Goal: Participate in discussion

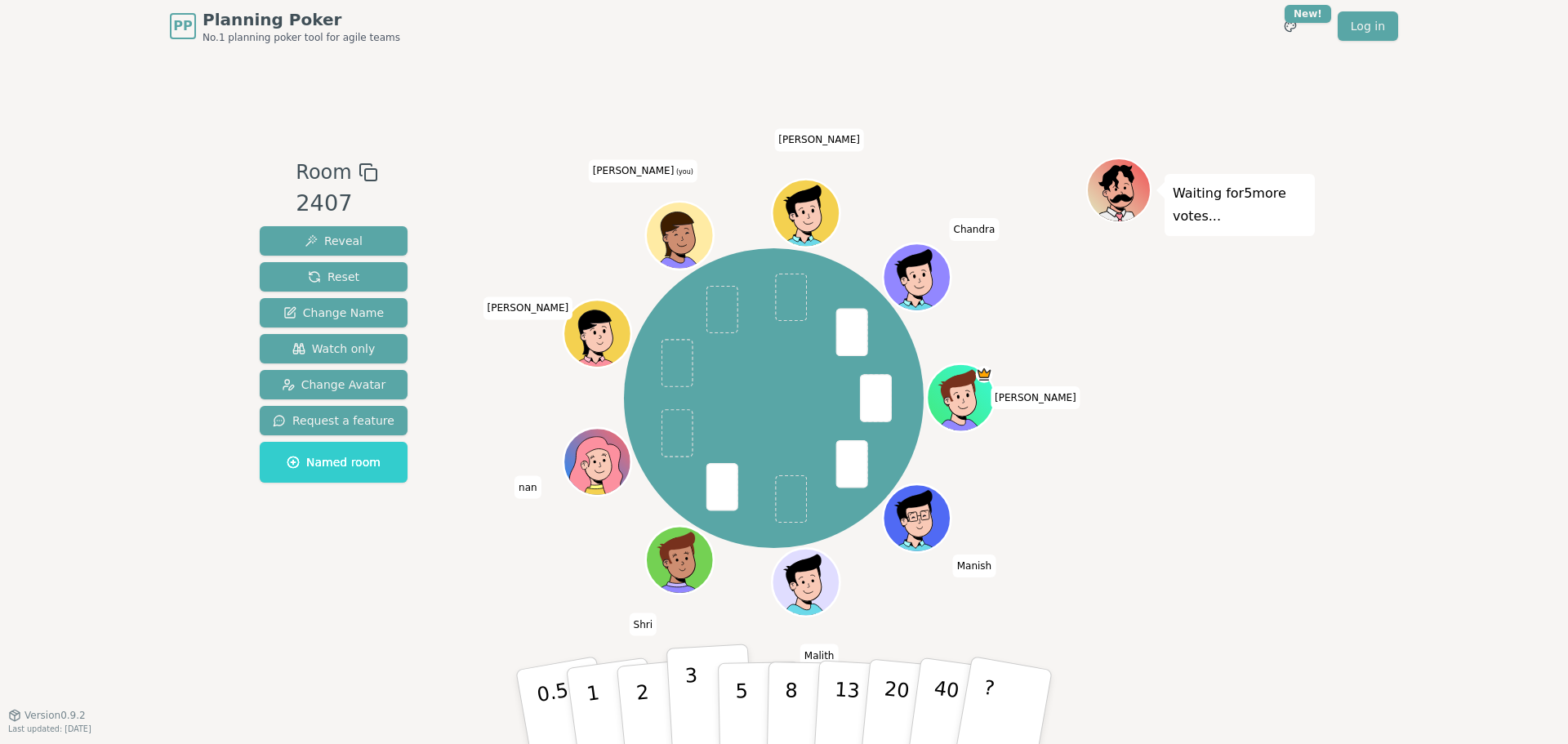
click at [699, 697] on button "3" at bounding box center [711, 707] width 89 height 127
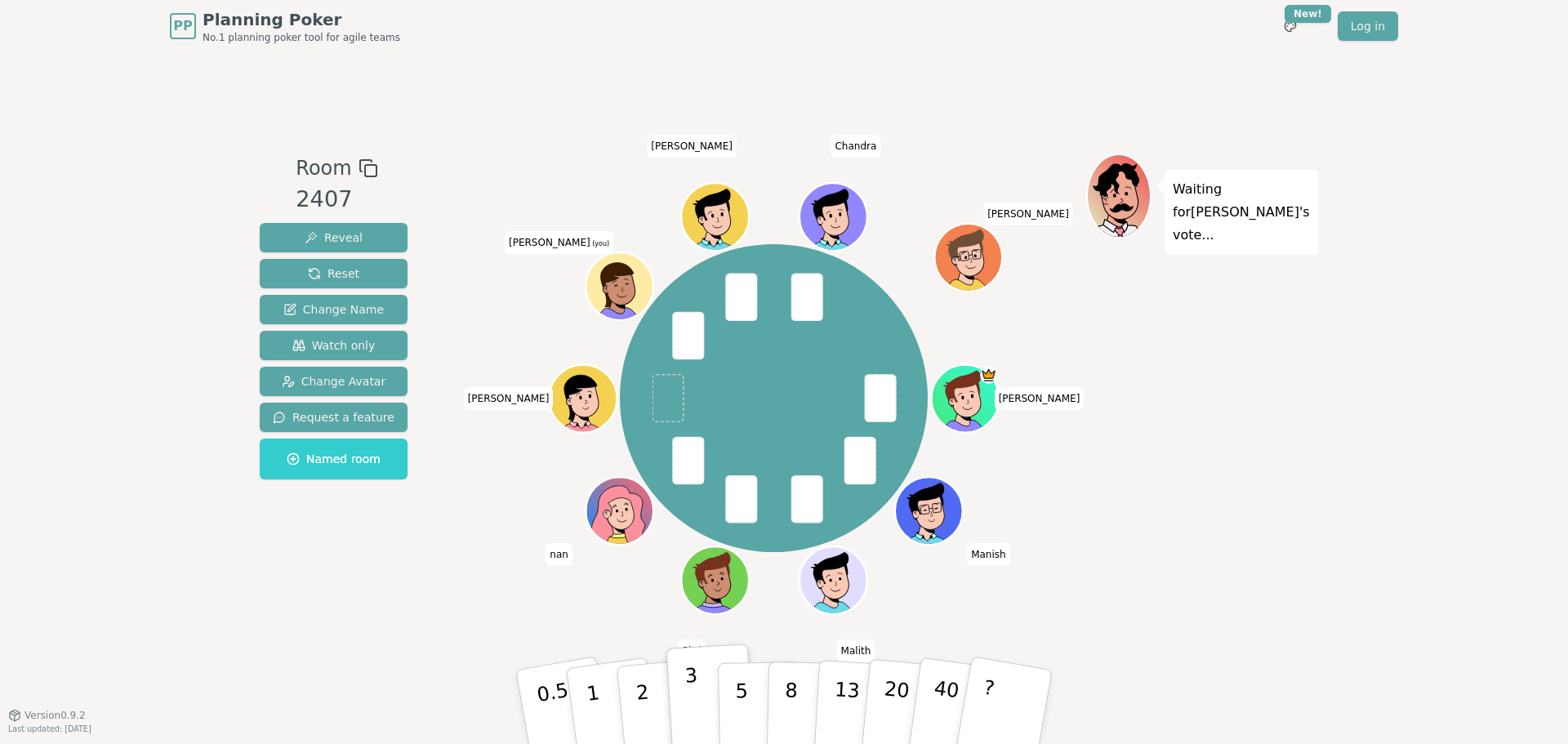
click at [702, 691] on button "3" at bounding box center [711, 707] width 89 height 127
click at [703, 676] on button "3" at bounding box center [711, 707] width 89 height 127
click at [643, 718] on p "2" at bounding box center [644, 709] width 21 height 89
click at [648, 710] on button "2" at bounding box center [661, 707] width 93 height 130
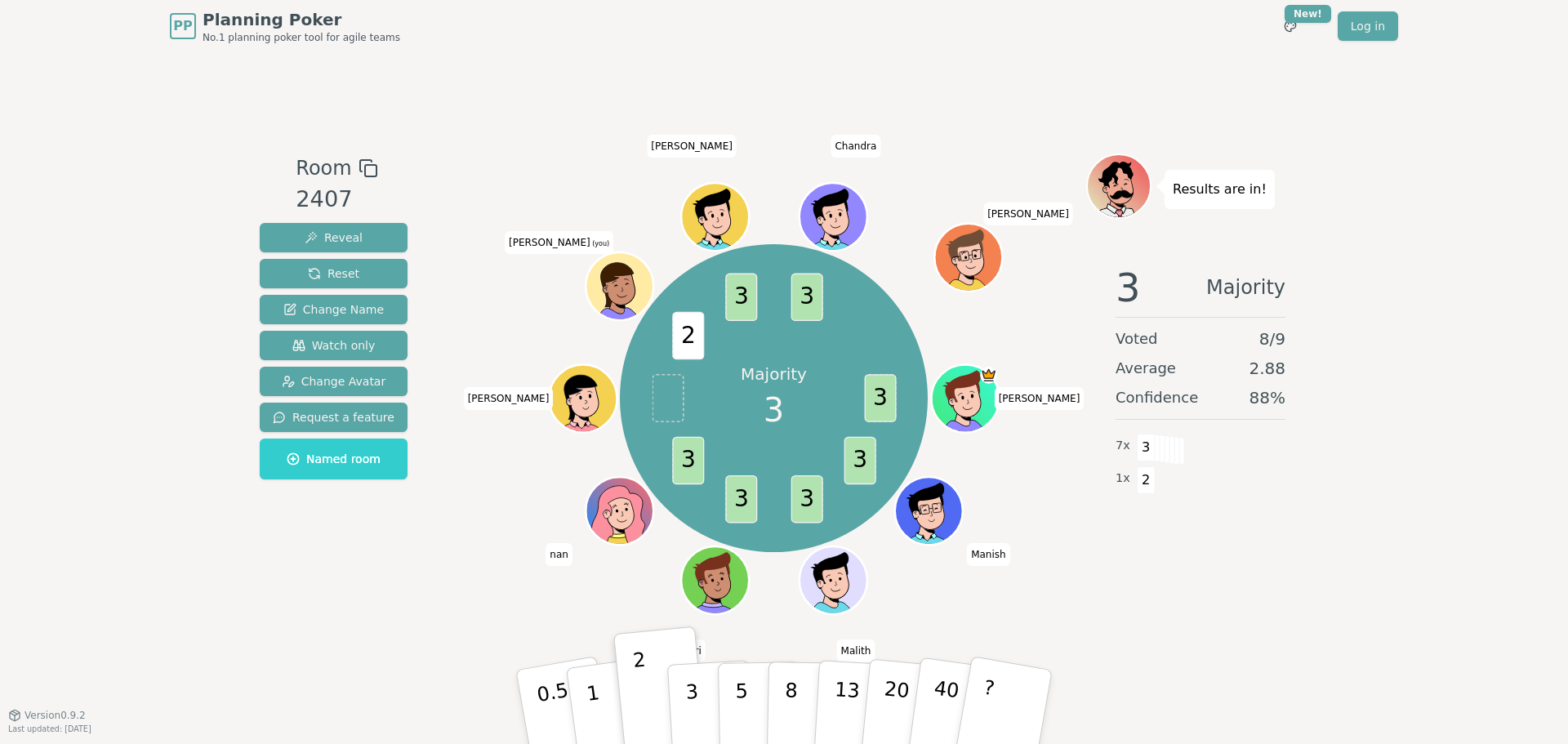
click at [672, 406] on span at bounding box center [668, 398] width 32 height 48
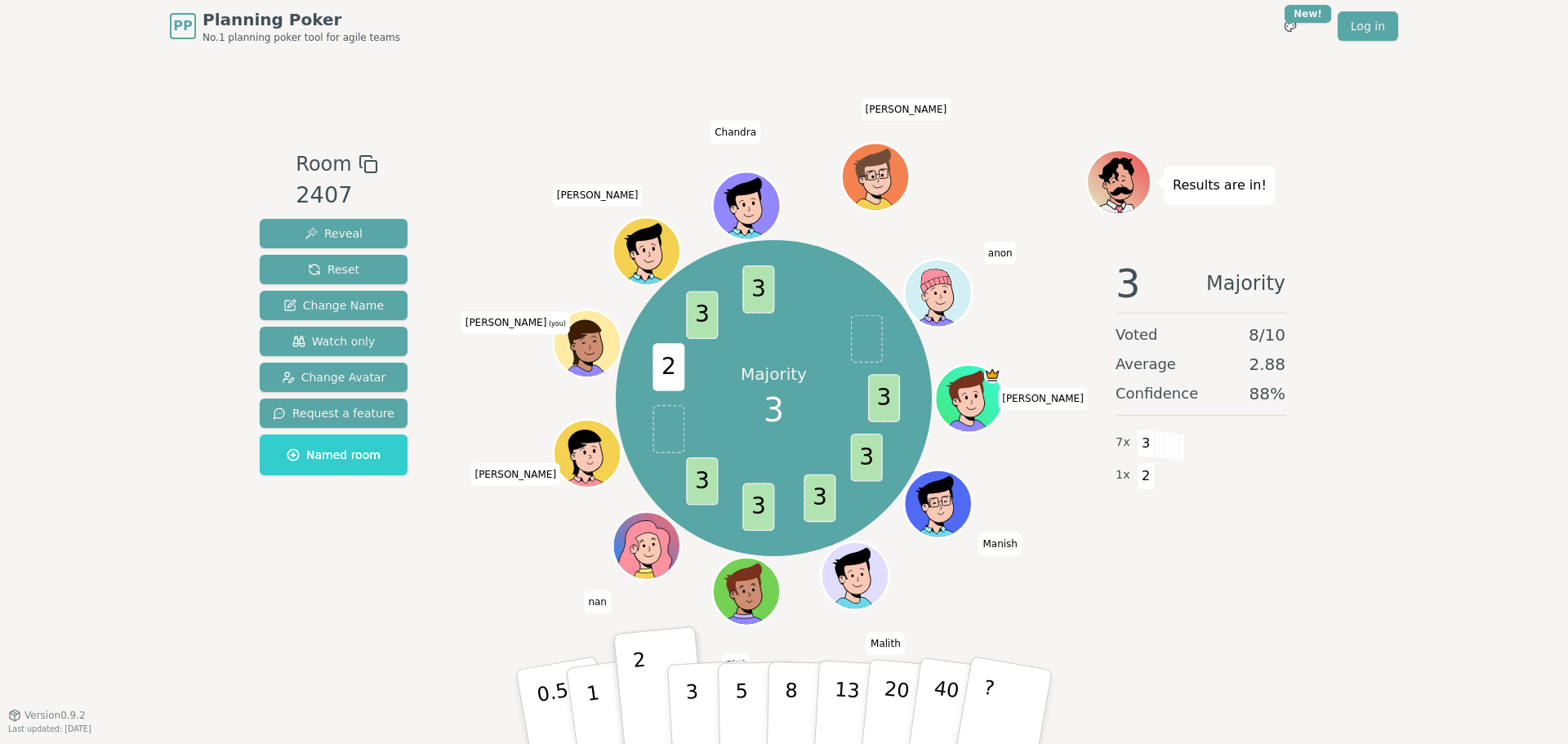
drag, startPoint x: 591, startPoint y: 454, endPoint x: 480, endPoint y: 516, distance: 127.1
click at [480, 516] on div "Majority 3 3 3 3 3 3 2 3 3 [PERSON_NAME] [PERSON_NAME] Shri nan [PERSON_NAME] […" at bounding box center [773, 397] width 624 height 437
click at [683, 688] on button "3" at bounding box center [711, 707] width 89 height 127
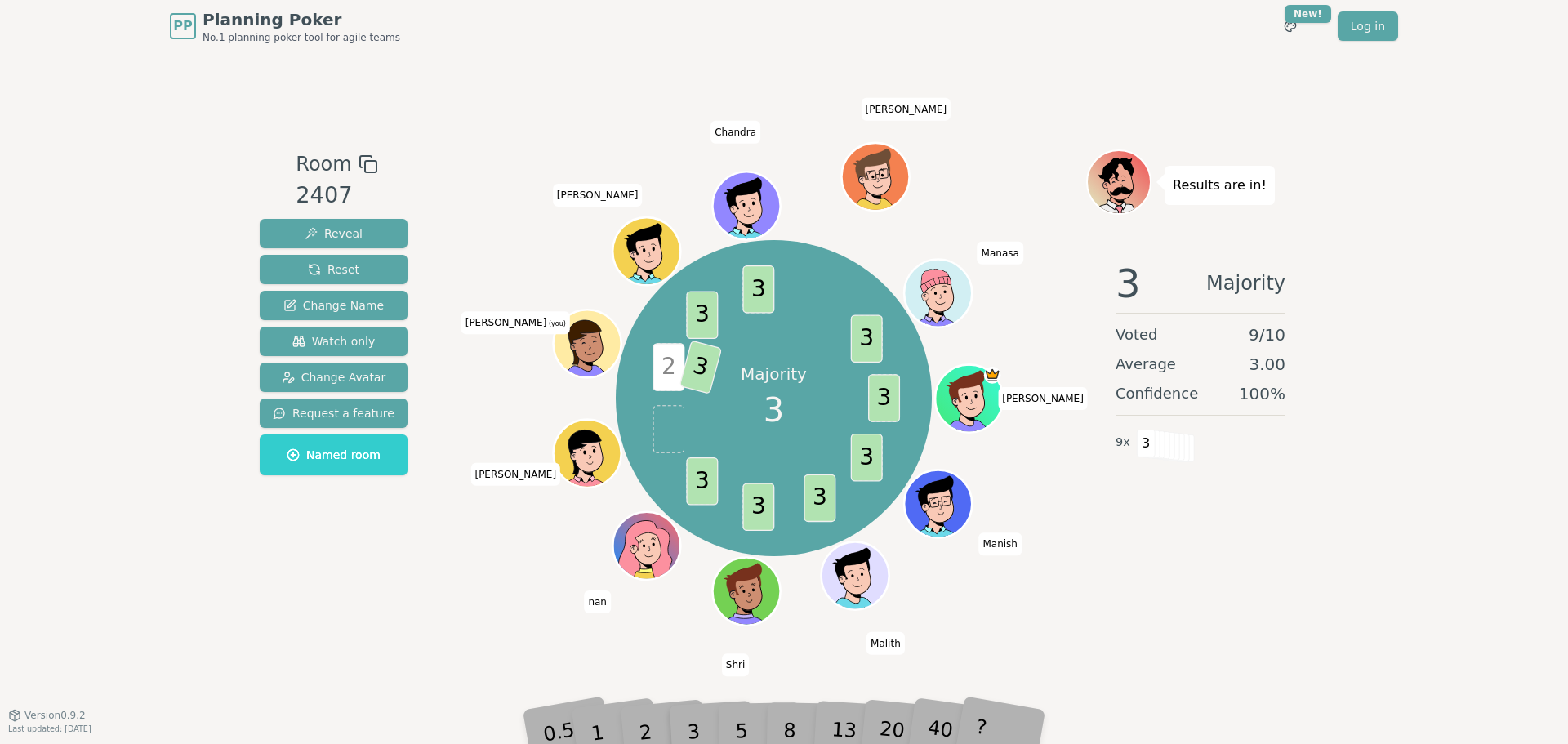
drag, startPoint x: 575, startPoint y: 465, endPoint x: 492, endPoint y: 523, distance: 101.3
click at [492, 523] on div "Majority 3 3 3 3 3 3 2 3 3 3 3 [PERSON_NAME] [PERSON_NAME] Shri nan [PERSON_NAM…" at bounding box center [773, 397] width 624 height 437
